Goal: Ask a question

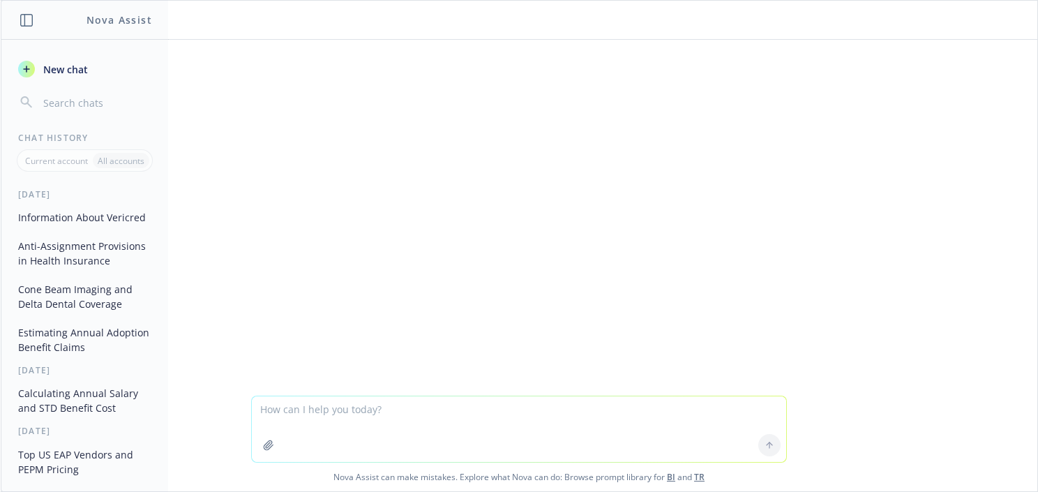
click at [373, 398] on textarea at bounding box center [519, 429] width 534 height 66
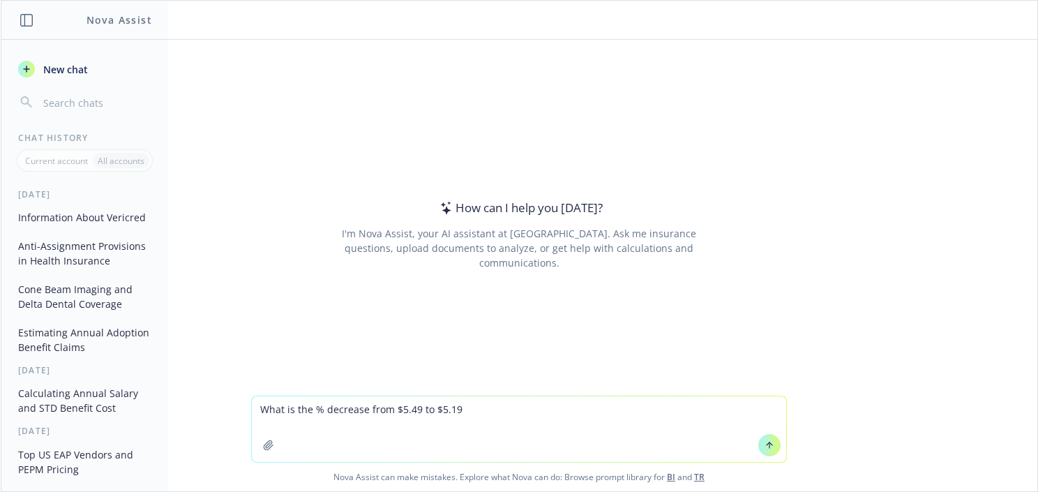
type textarea "What is the % decrease from $5.49 to $5.19?"
